Goal: Task Accomplishment & Management: Manage account settings

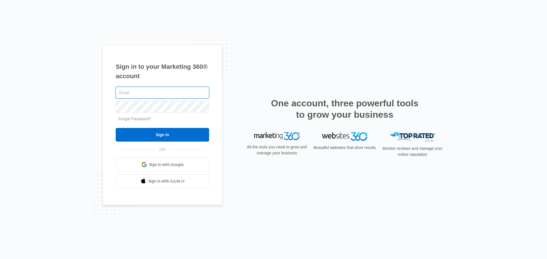
click at [127, 91] on input "text" at bounding box center [162, 93] width 93 height 12
type input "gail.rene@yahoo.com"
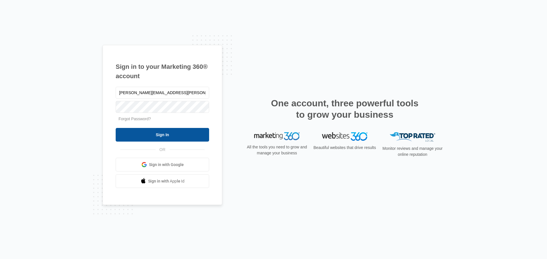
click at [159, 136] on input "Sign In" at bounding box center [162, 135] width 93 height 14
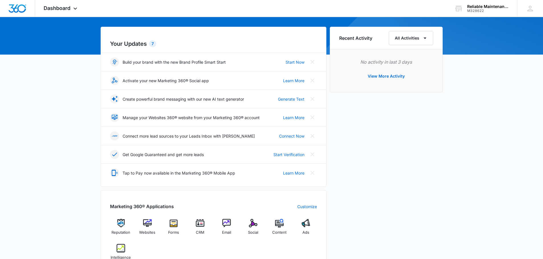
scroll to position [57, 0]
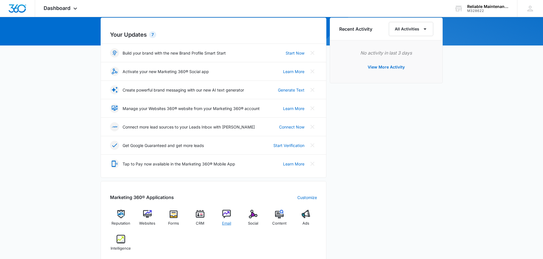
click at [226, 214] on img at bounding box center [226, 214] width 9 height 9
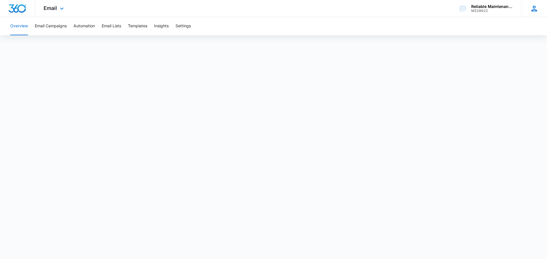
click at [536, 8] on icon at bounding box center [534, 8] width 9 height 9
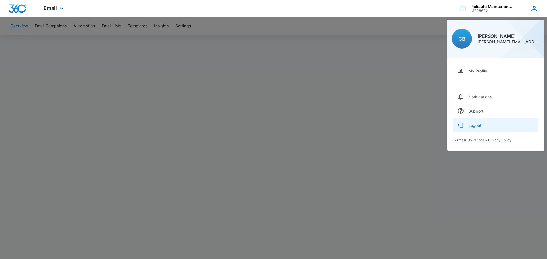
click at [476, 127] on div "Logout" at bounding box center [474, 125] width 13 height 5
